Goal: Information Seeking & Learning: Understand process/instructions

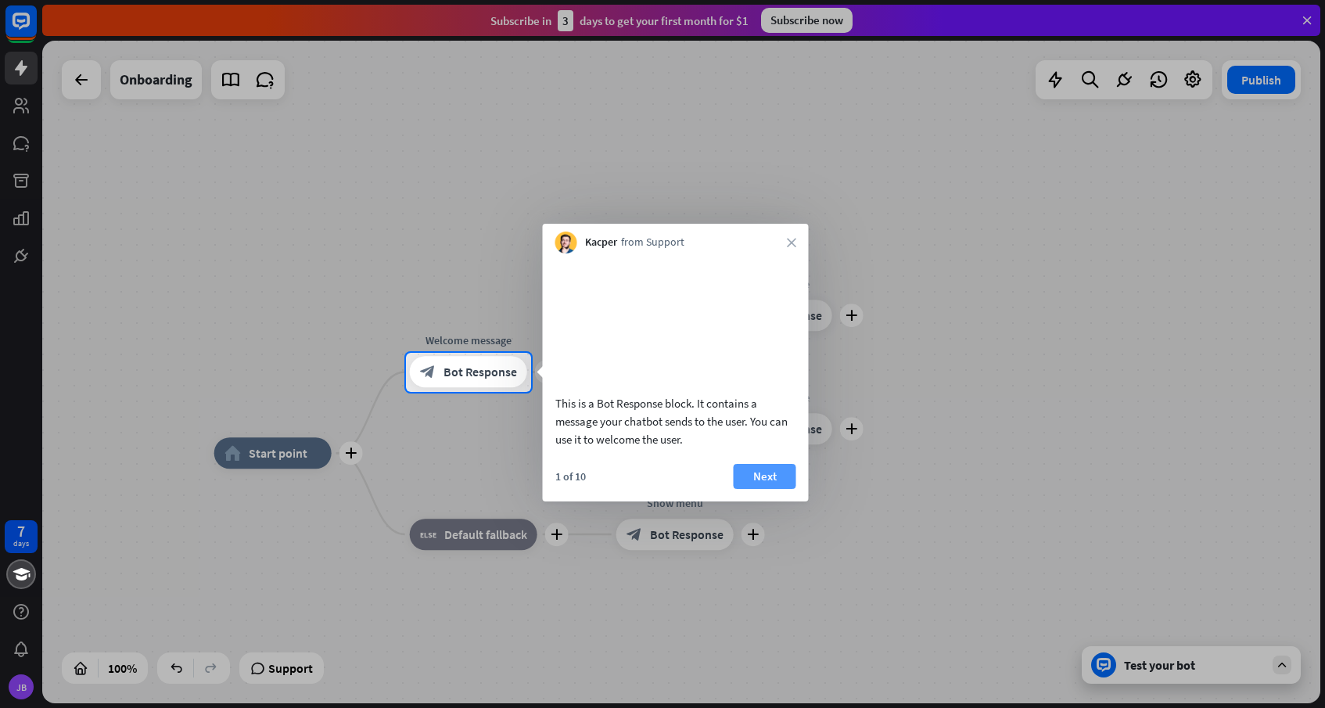
click at [768, 489] on button "Next" at bounding box center [765, 476] width 63 height 25
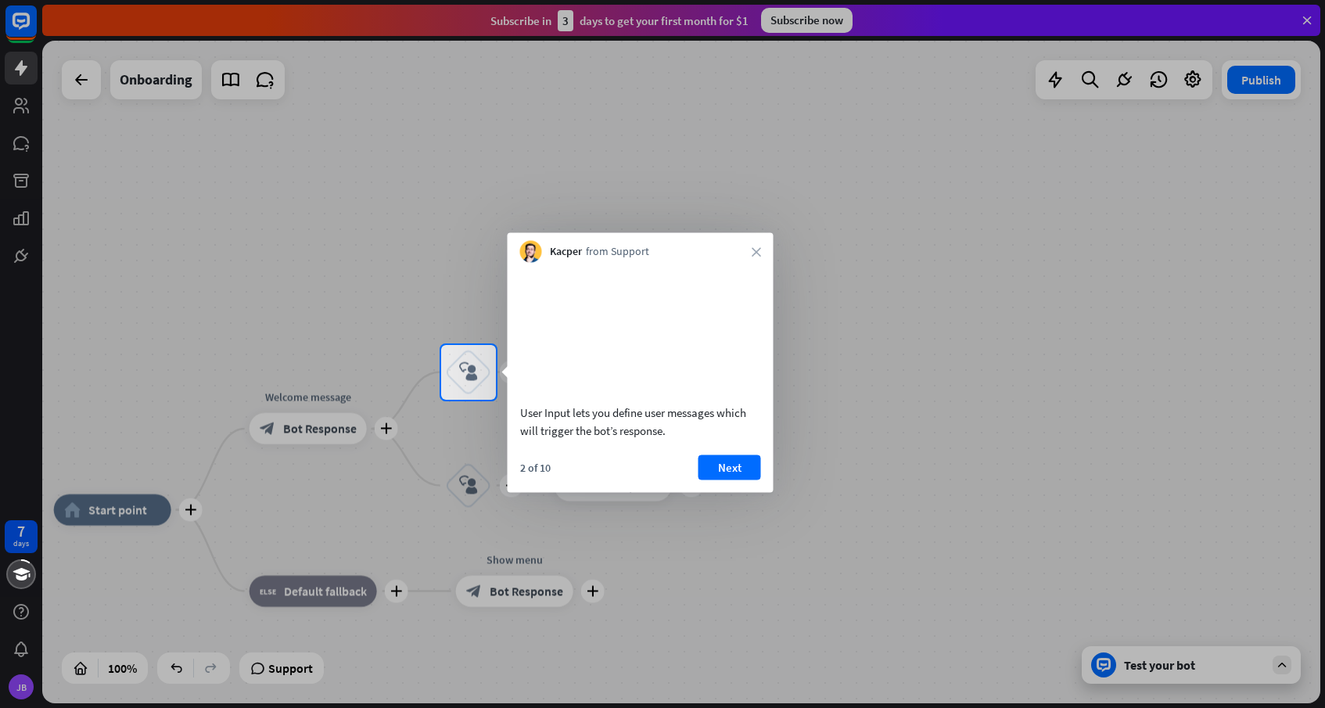
click at [1040, 573] on div at bounding box center [662, 554] width 1325 height 309
click at [942, 543] on div at bounding box center [662, 554] width 1325 height 309
click at [747, 480] on button "Next" at bounding box center [730, 466] width 63 height 25
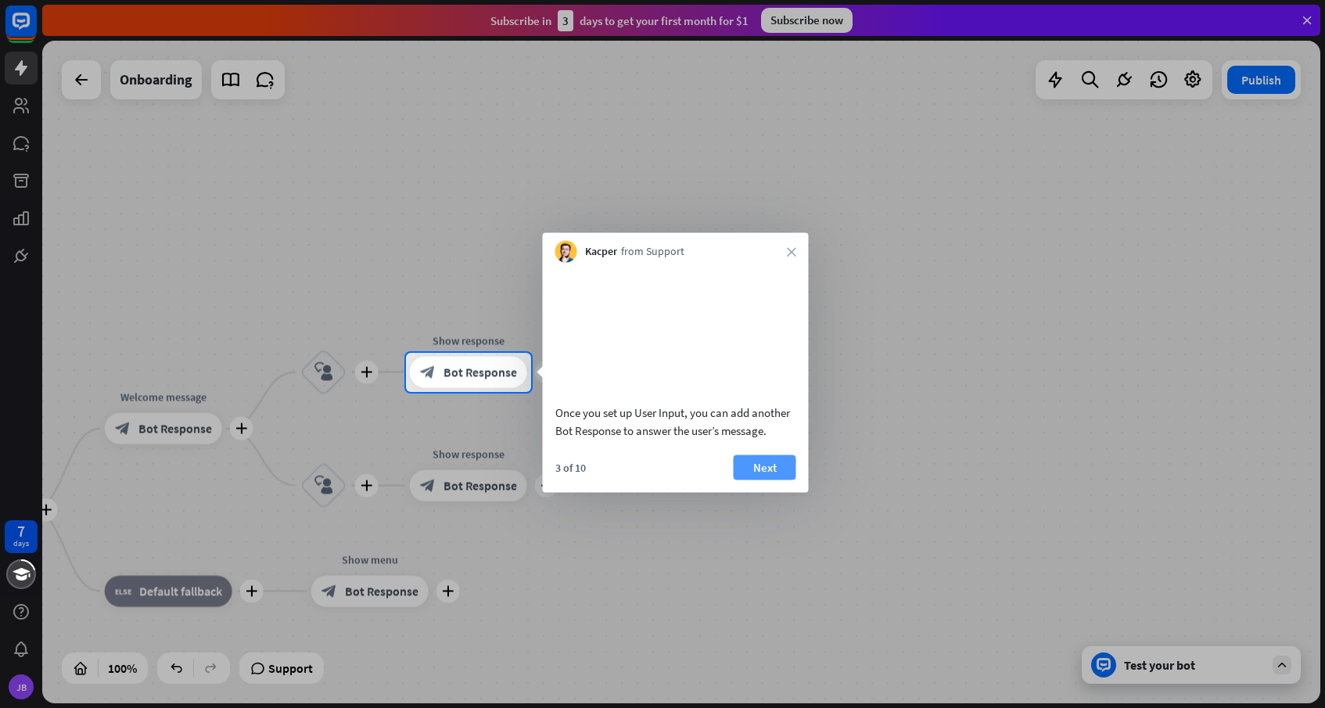
click at [753, 480] on button "Next" at bounding box center [765, 466] width 63 height 25
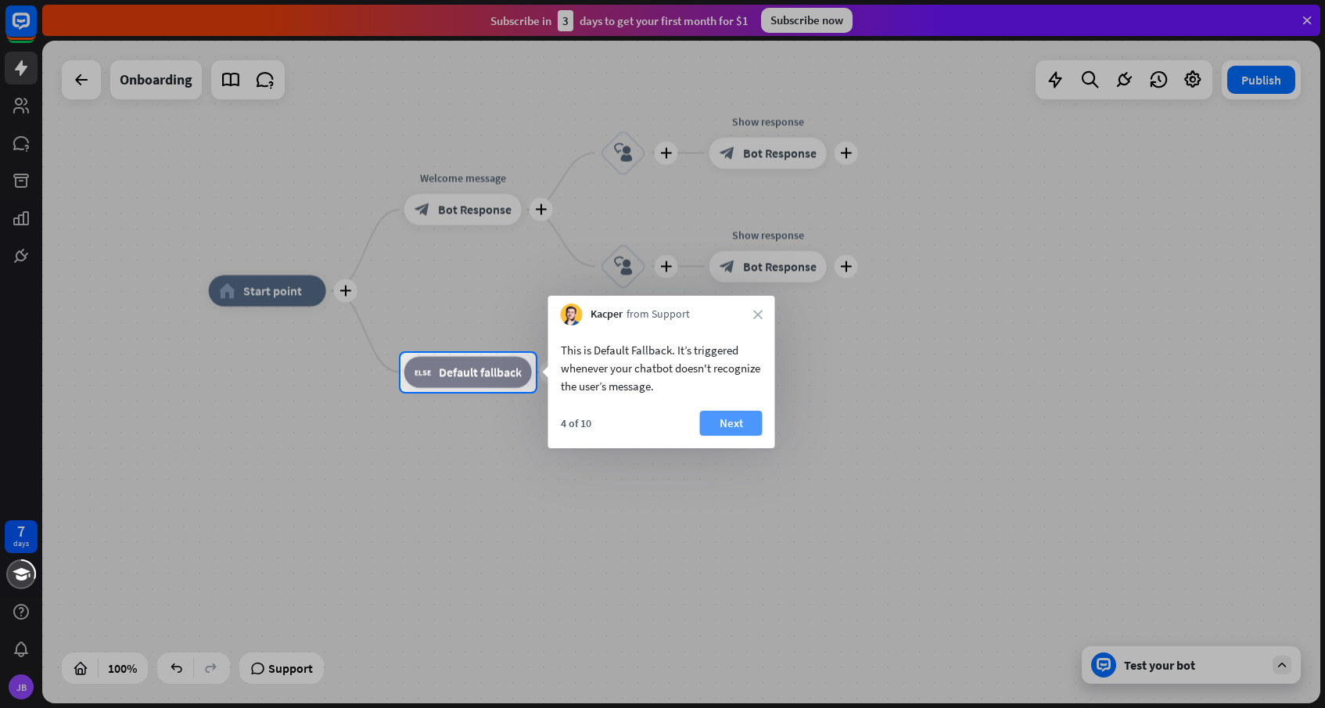
click at [735, 421] on button "Next" at bounding box center [731, 423] width 63 height 25
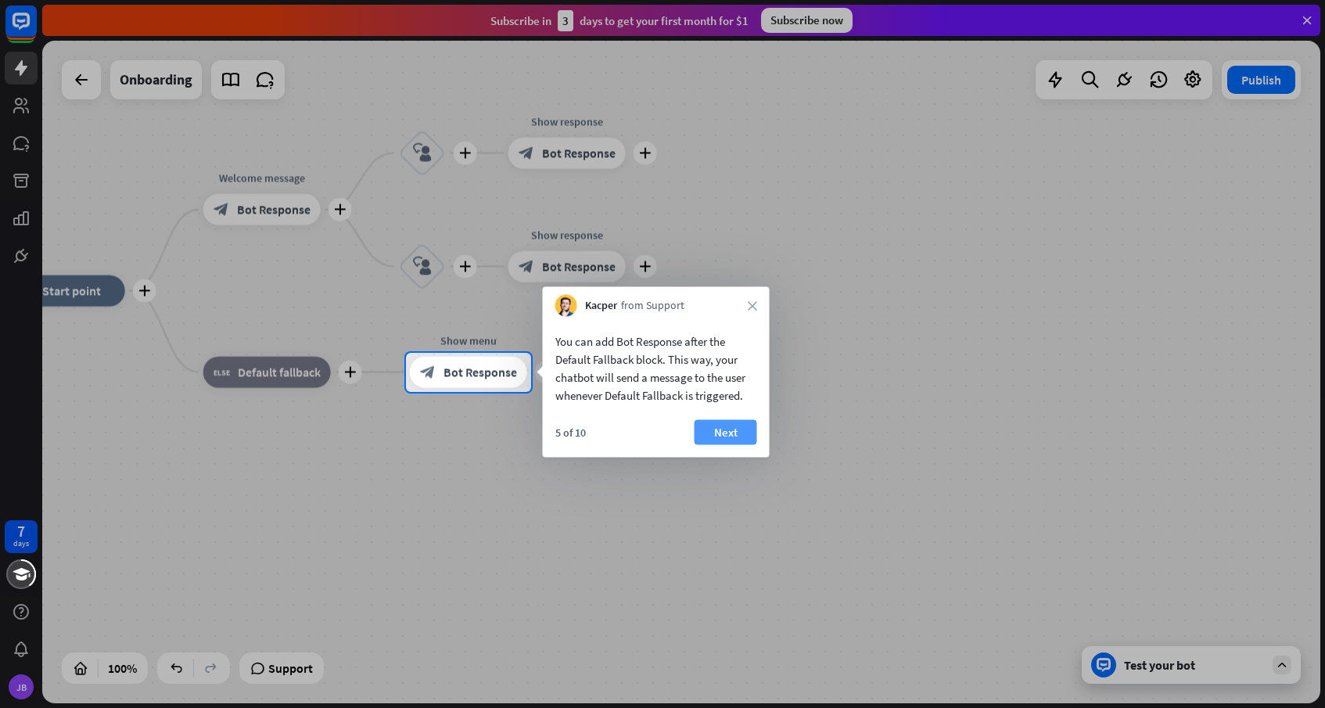
click at [724, 440] on button "Next" at bounding box center [726, 432] width 63 height 25
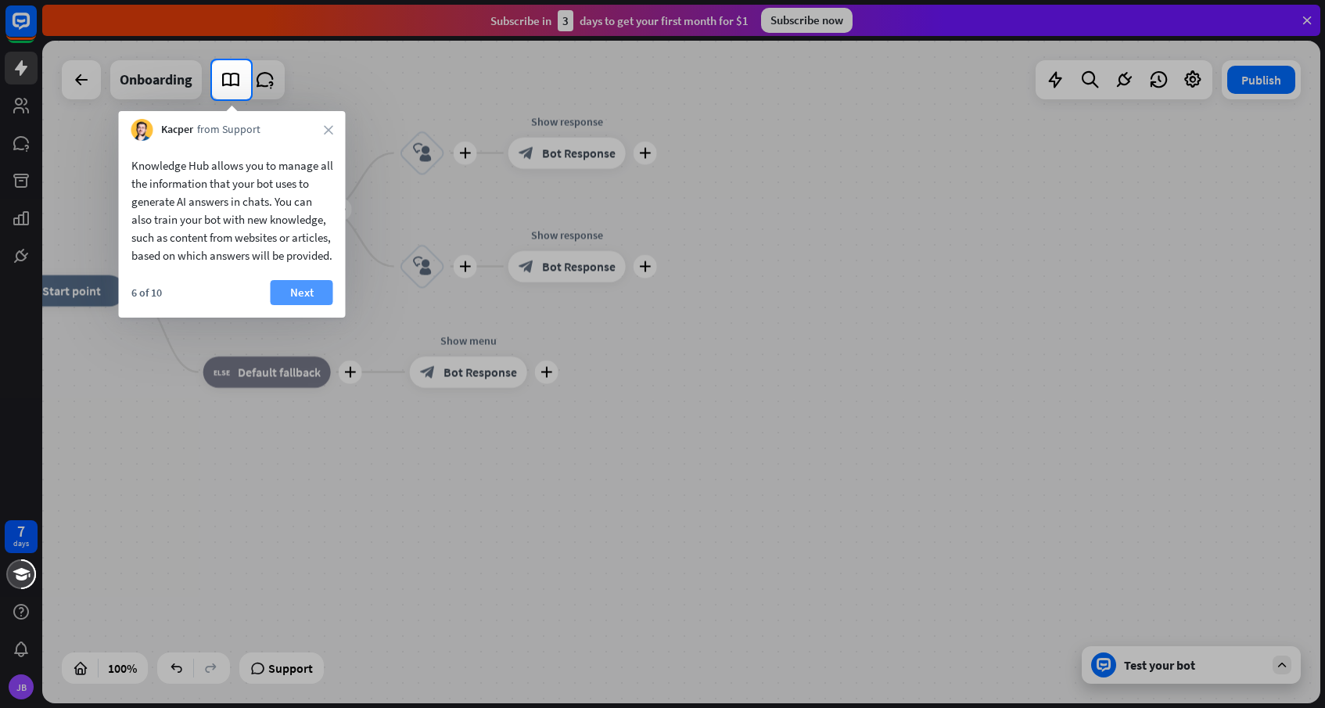
click at [324, 305] on button "Next" at bounding box center [302, 292] width 63 height 25
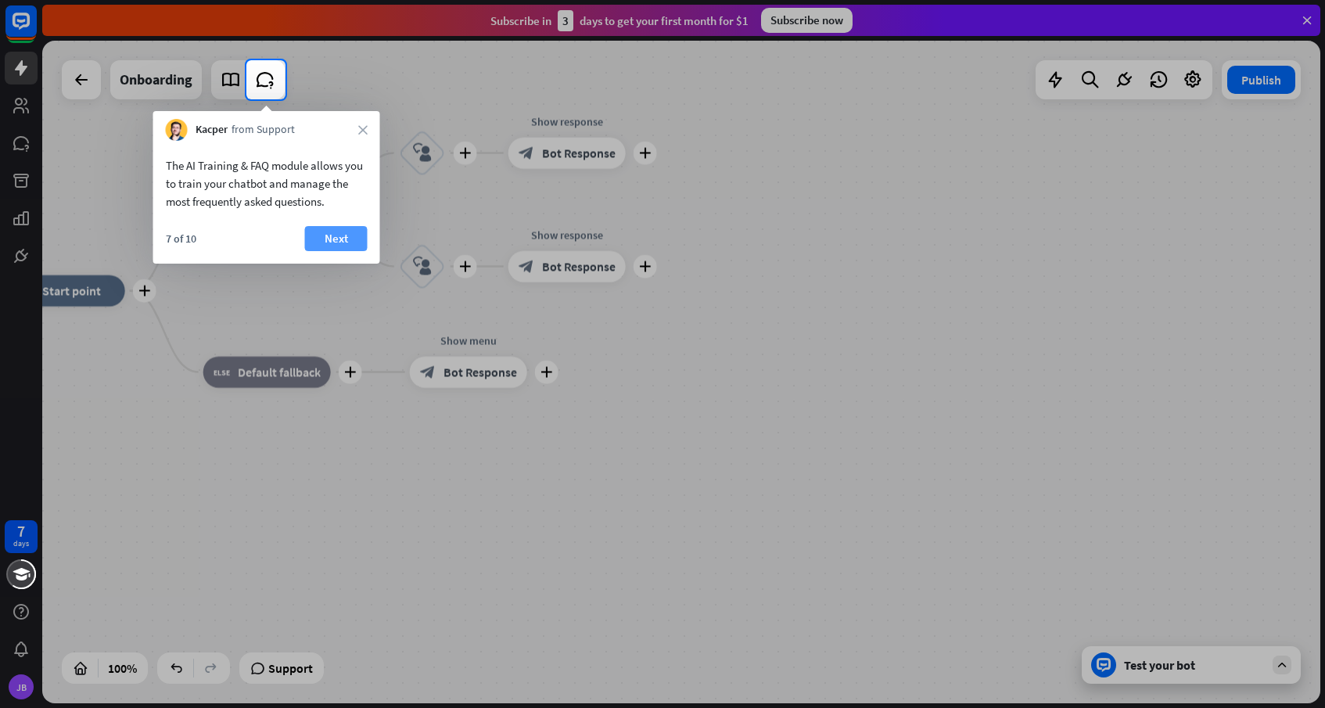
click at [330, 235] on button "Next" at bounding box center [336, 238] width 63 height 25
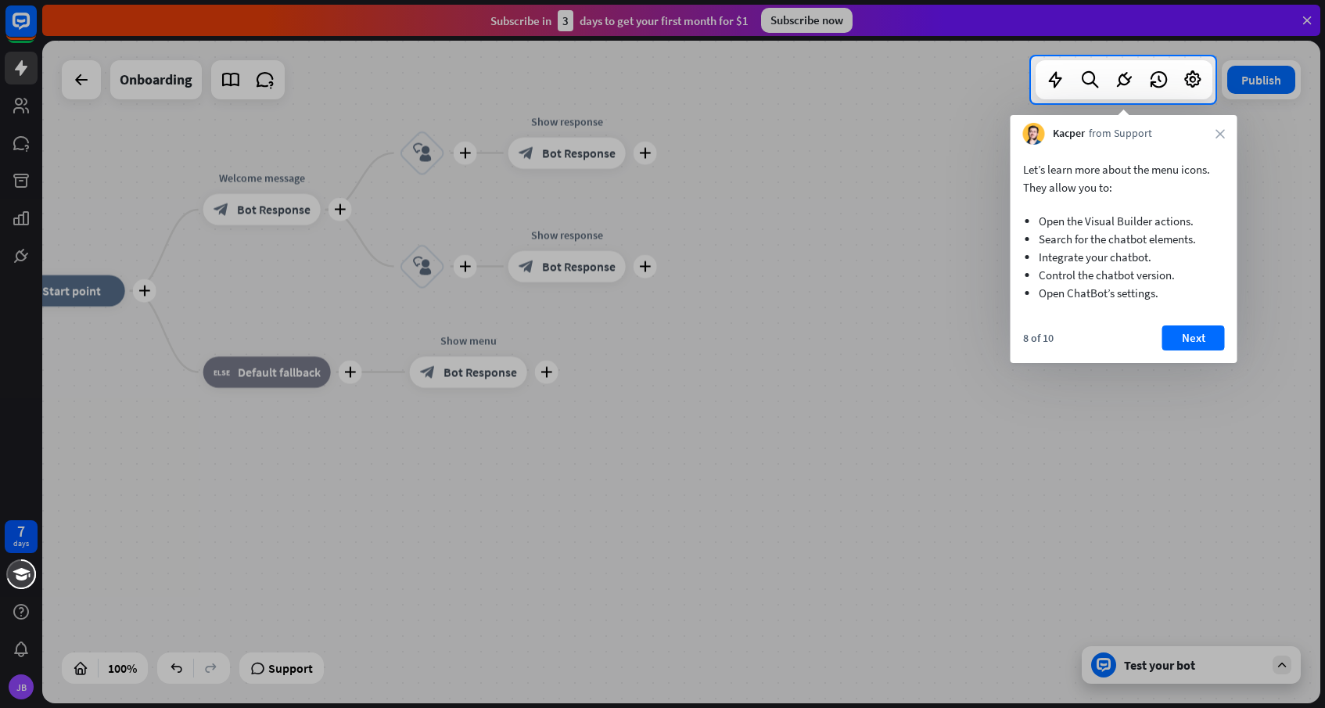
click at [171, 74] on div at bounding box center [515, 79] width 1031 height 47
click at [1188, 341] on button "Next" at bounding box center [1193, 337] width 63 height 25
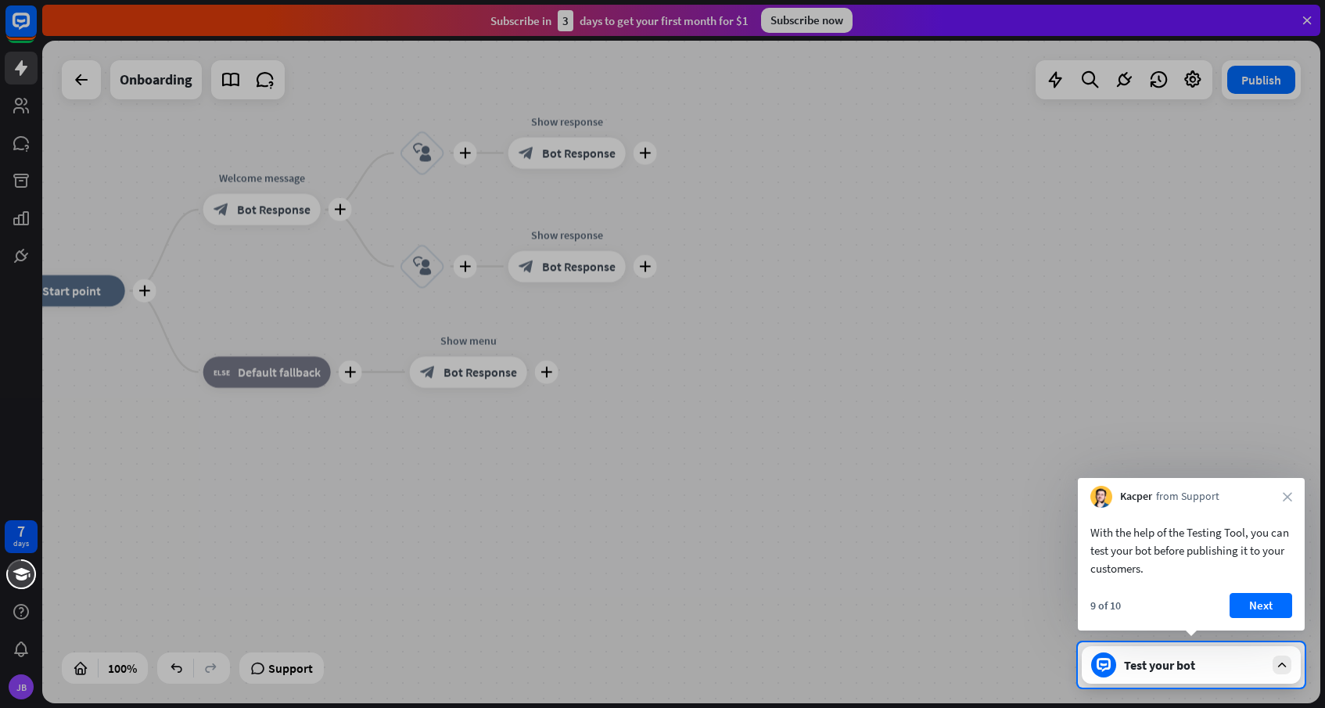
click at [1209, 662] on div "Test your bot" at bounding box center [1194, 665] width 141 height 16
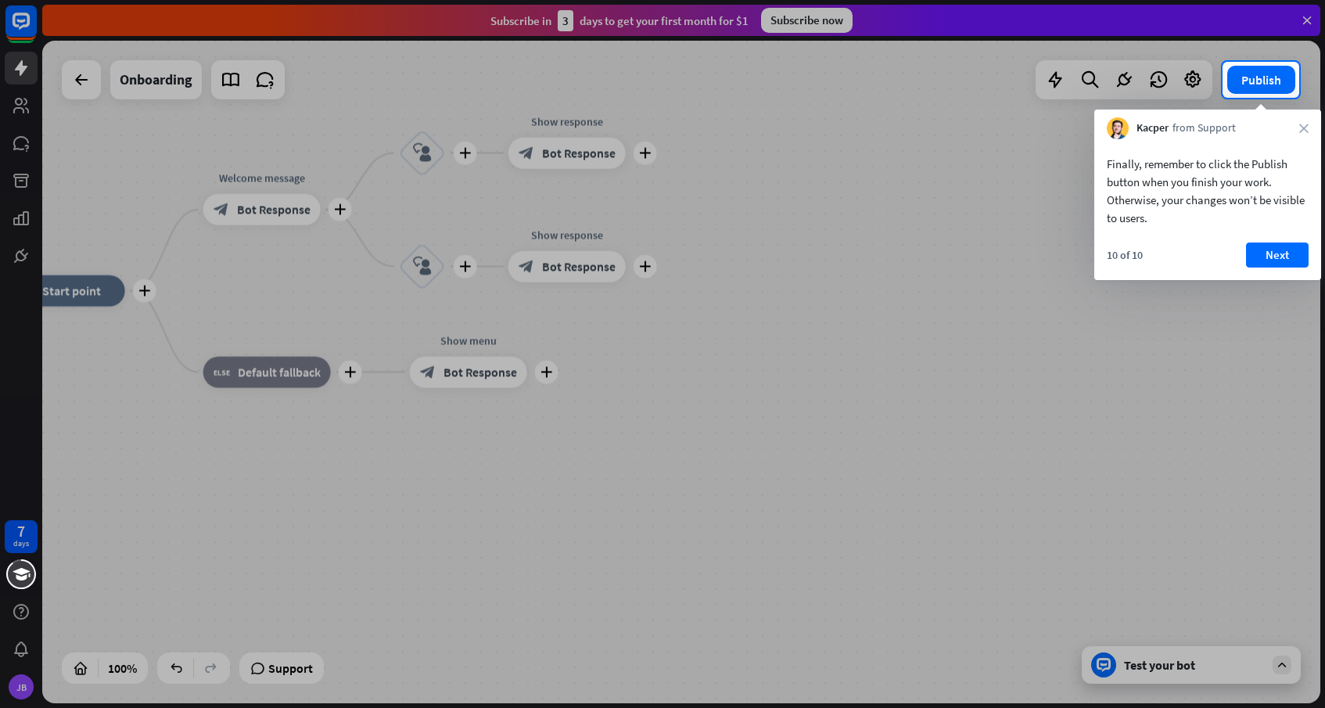
click at [1211, 659] on div at bounding box center [662, 403] width 1325 height 610
click at [1289, 256] on button "Next" at bounding box center [1277, 254] width 63 height 25
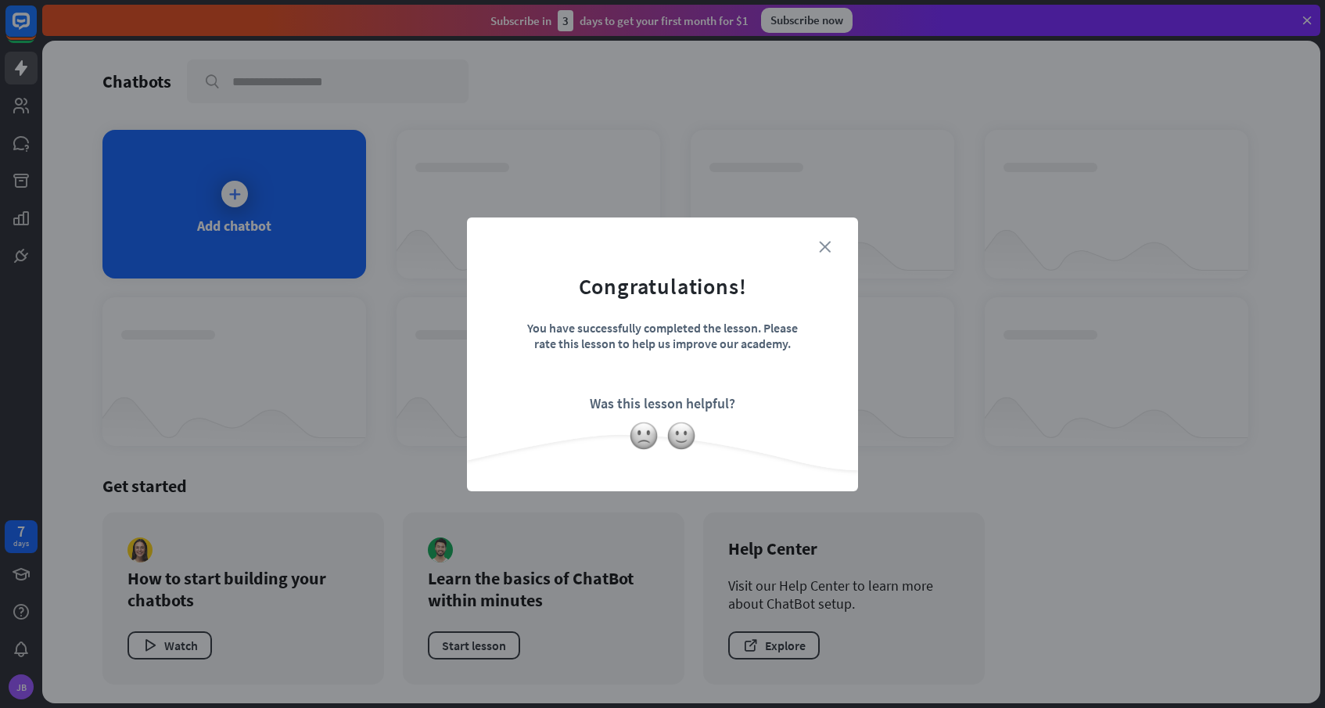
click at [825, 244] on icon "close" at bounding box center [825, 247] width 12 height 12
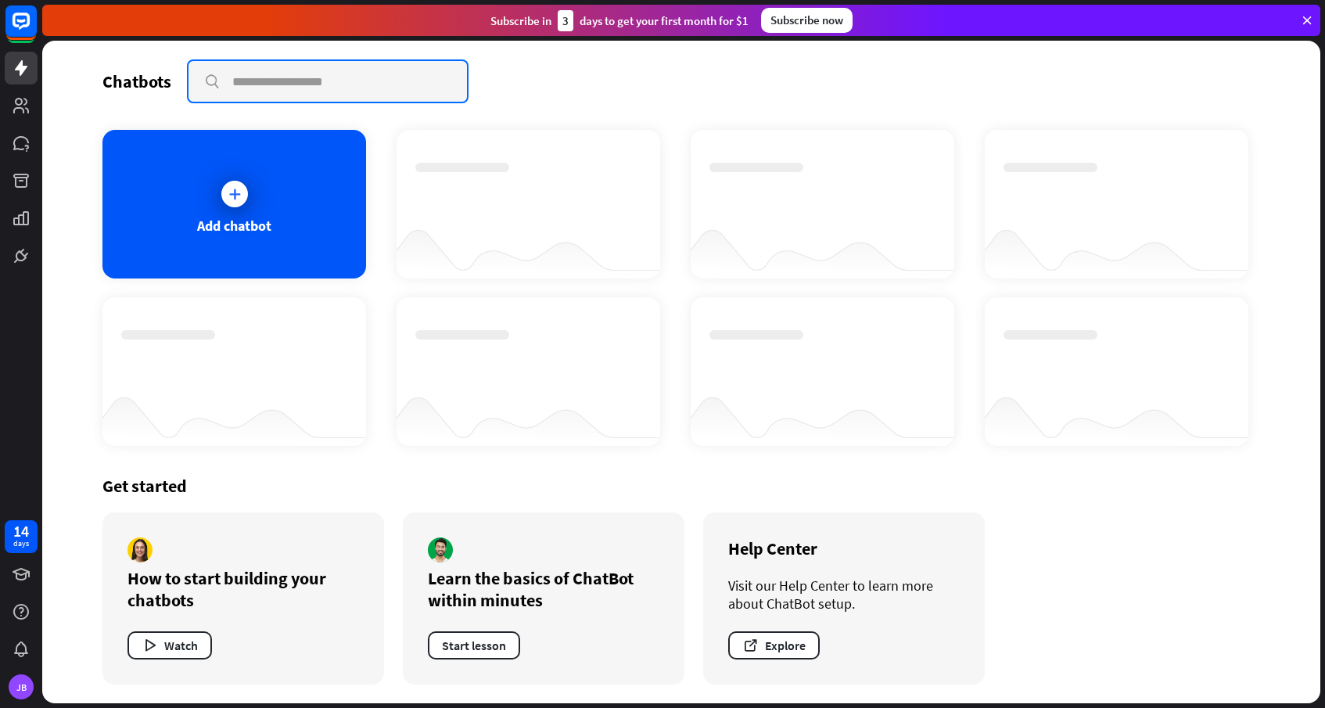
click at [297, 81] on input "text" at bounding box center [328, 81] width 278 height 41
type input "**********"
click at [291, 215] on div "Add chatbot" at bounding box center [234, 204] width 264 height 149
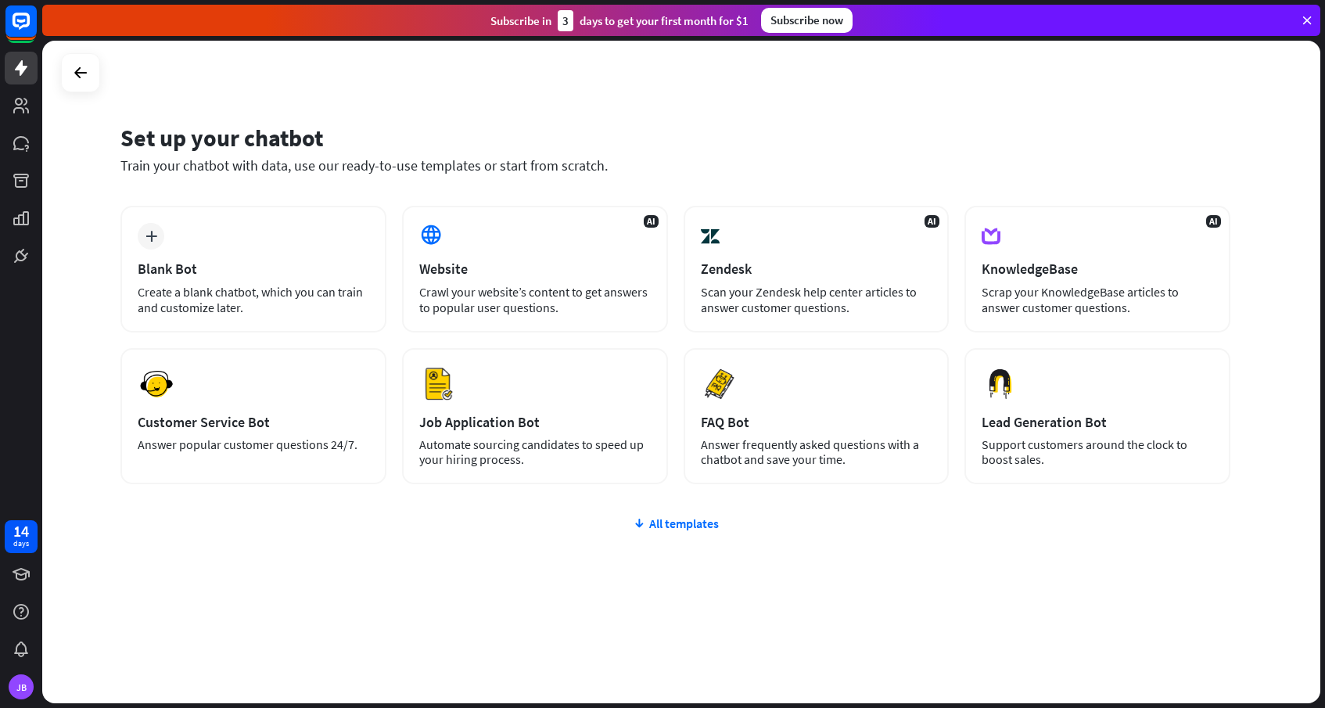
click at [1306, 26] on icon at bounding box center [1307, 20] width 14 height 14
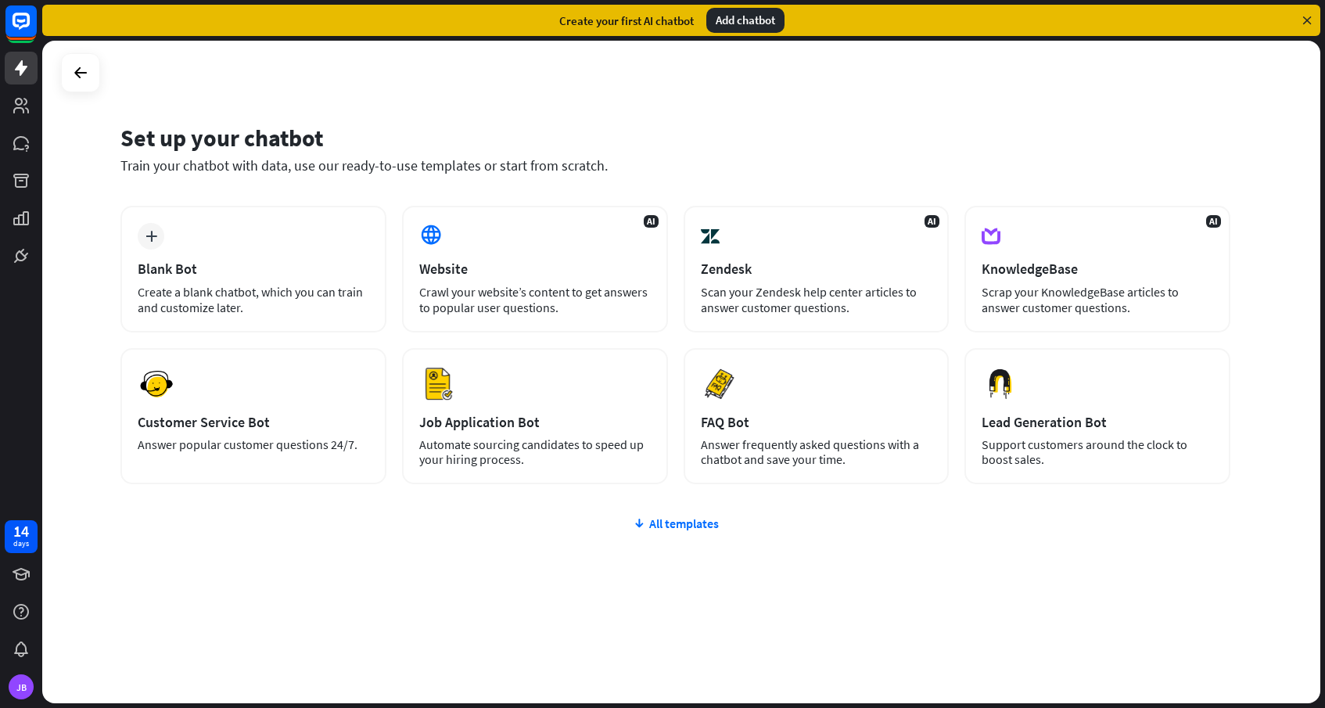
click at [1308, 23] on icon at bounding box center [1307, 20] width 14 height 14
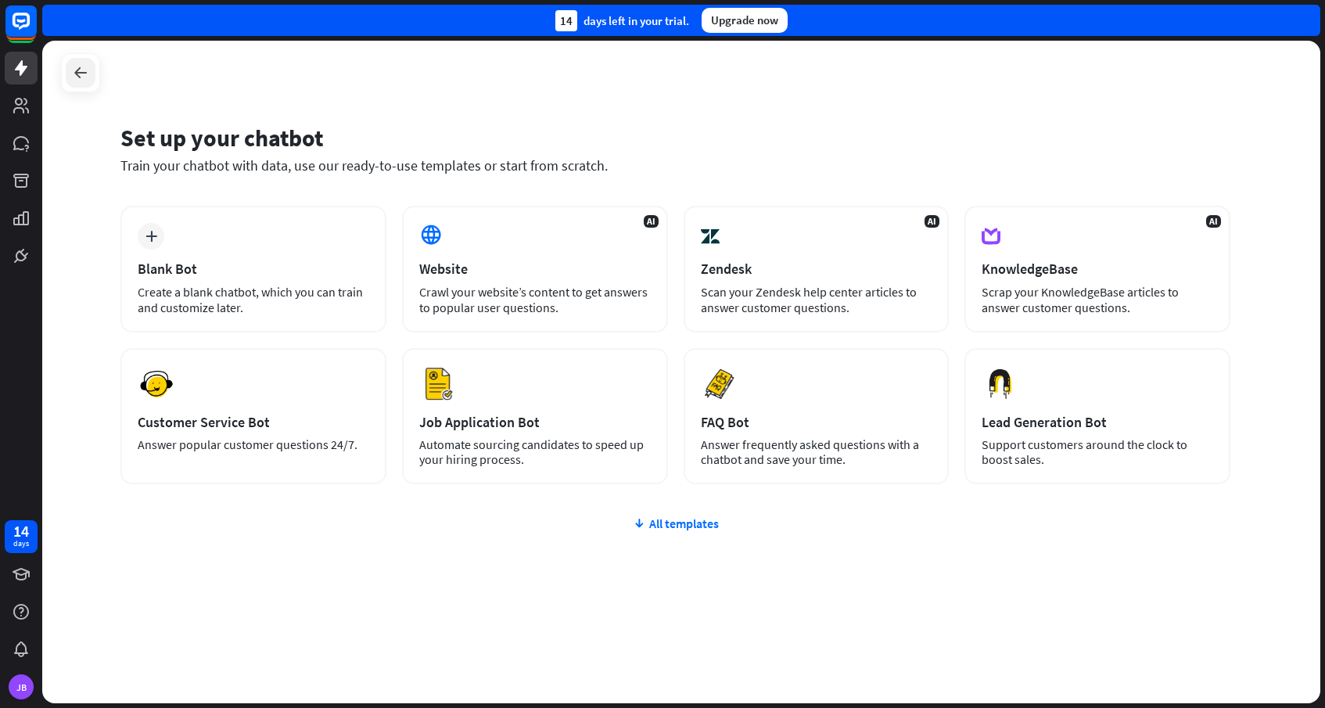
click at [77, 75] on icon at bounding box center [80, 72] width 19 height 19
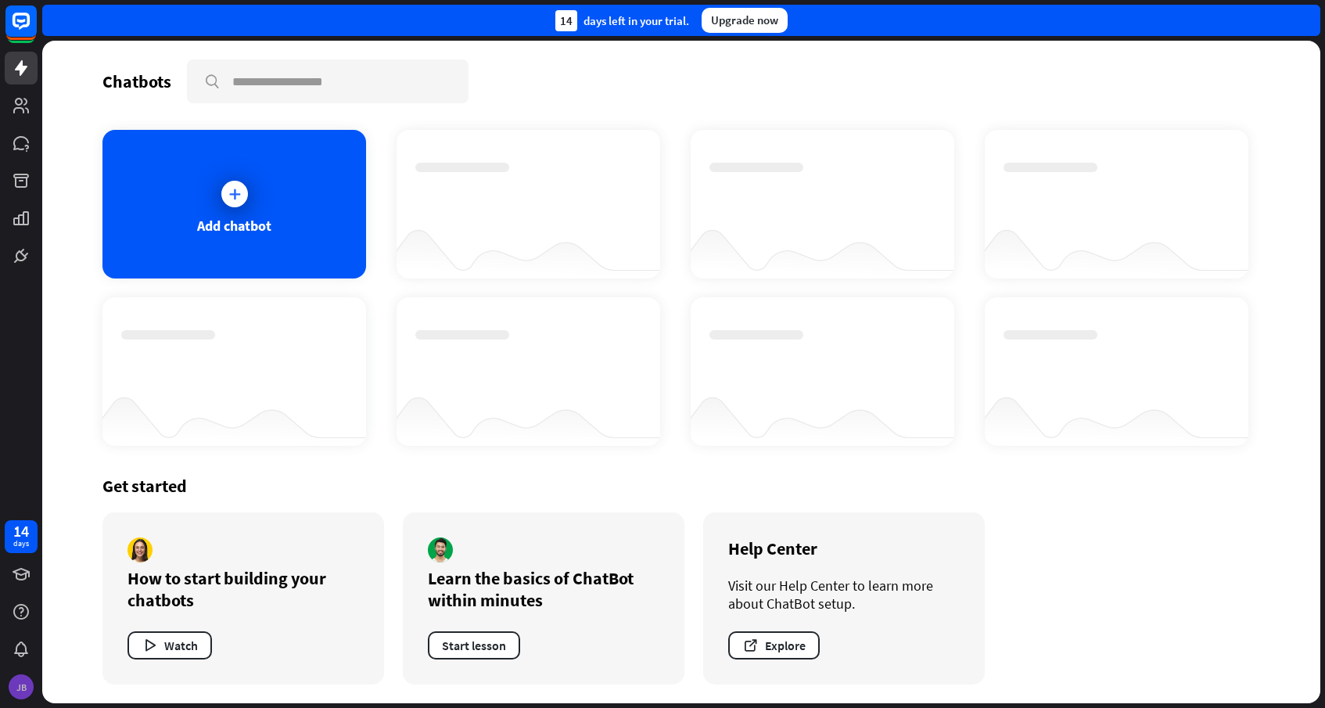
click at [20, 686] on div "JB" at bounding box center [21, 686] width 25 height 25
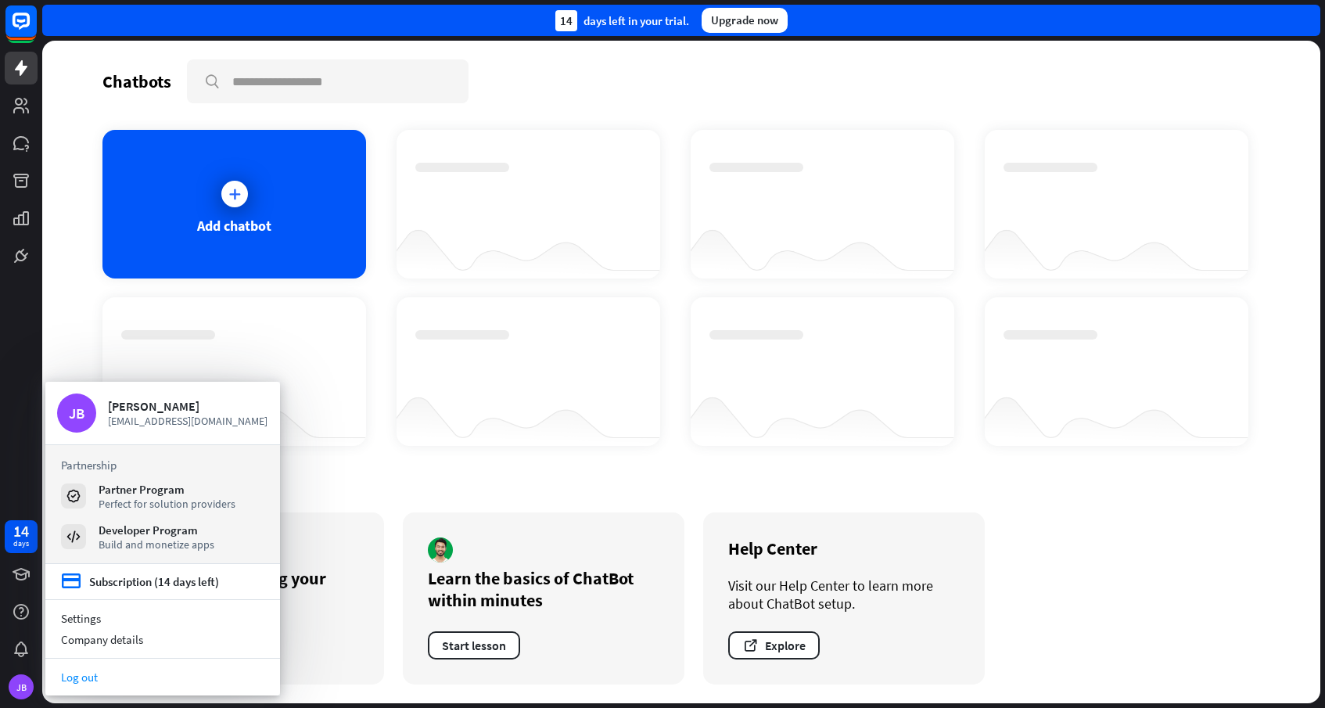
click at [85, 678] on link "Log out" at bounding box center [162, 676] width 235 height 21
